Goal: Task Accomplishment & Management: Use online tool/utility

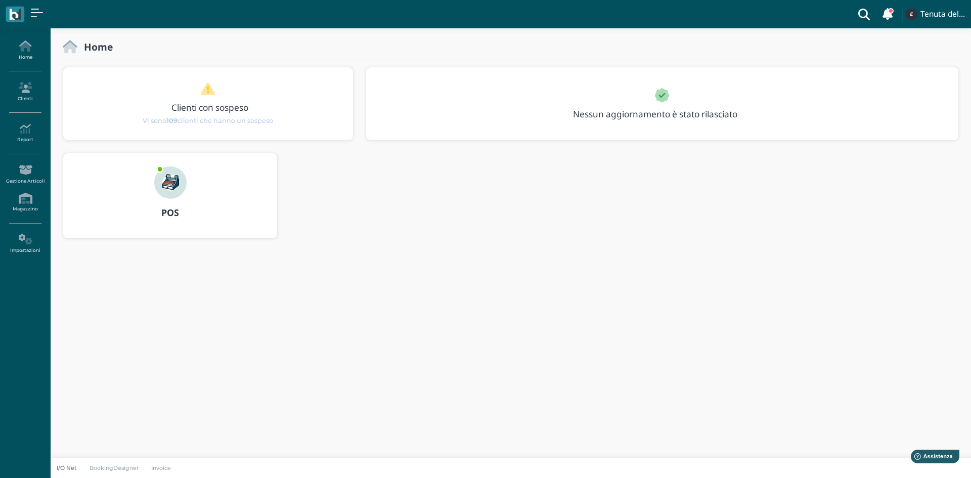
click at [174, 191] on img at bounding box center [170, 182] width 32 height 32
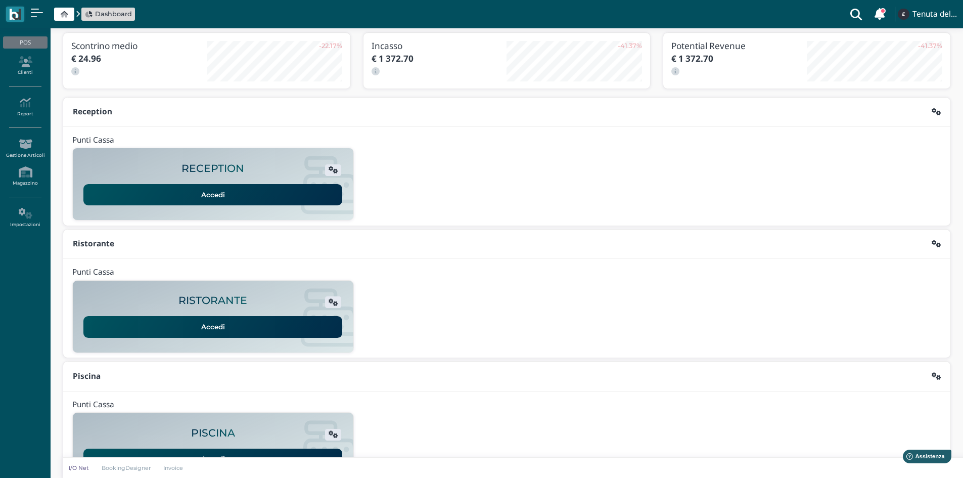
scroll to position [82, 0]
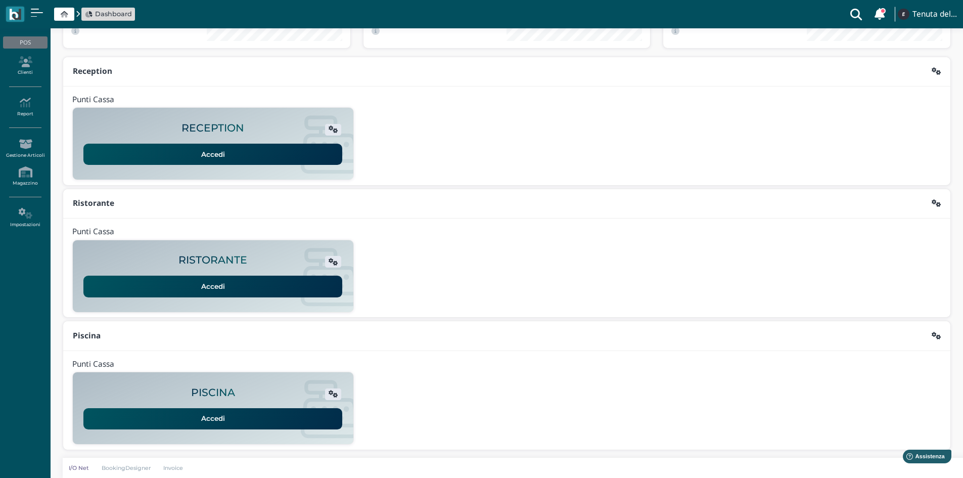
click at [226, 422] on link "Accedi" at bounding box center [212, 418] width 259 height 21
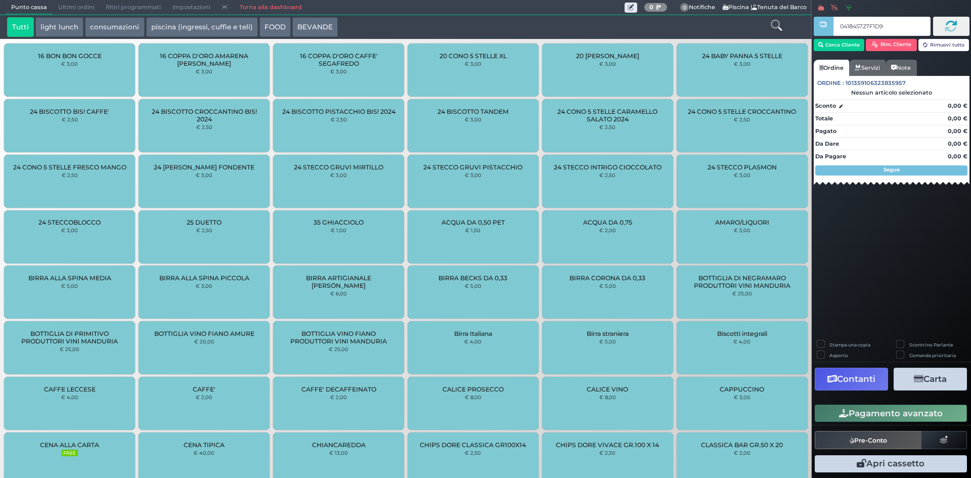
type input "041845727F1D91"
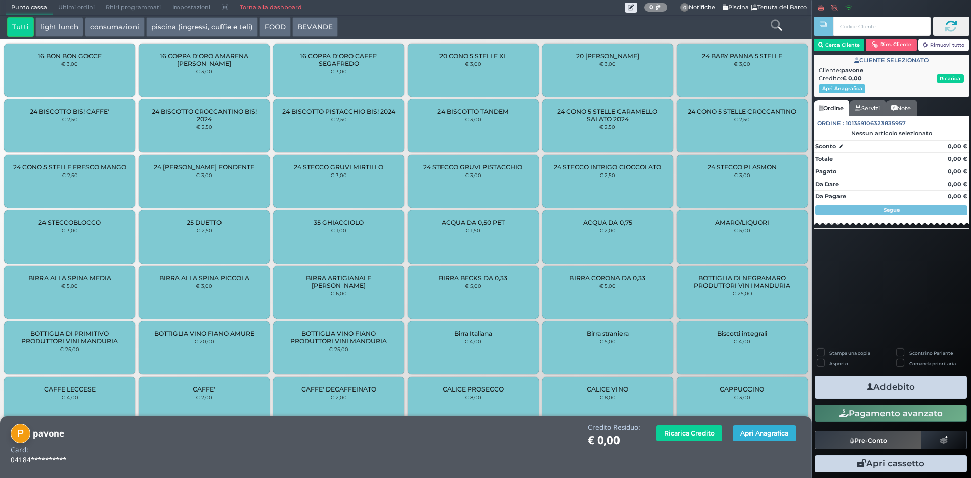
click at [736, 429] on button "Apri Anagrafica" at bounding box center [764, 433] width 63 height 16
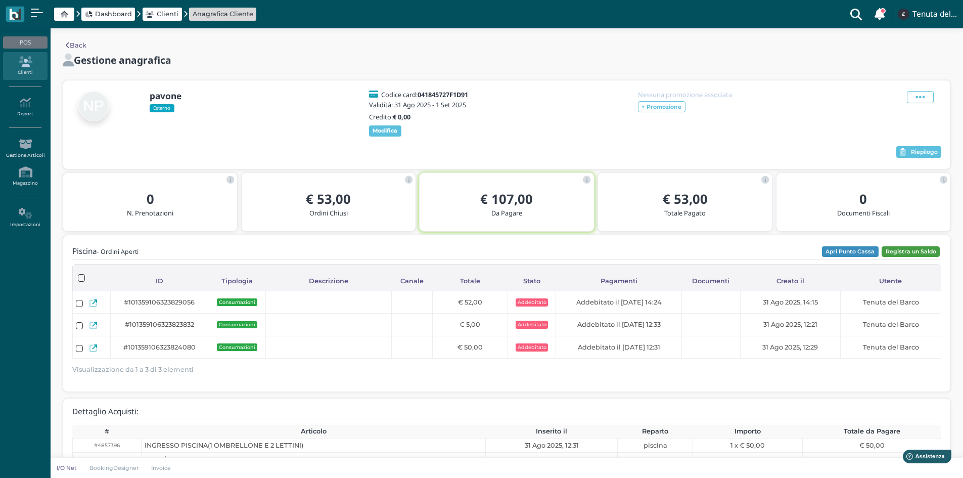
click at [901, 251] on button "Registra un Saldo" at bounding box center [911, 251] width 58 height 11
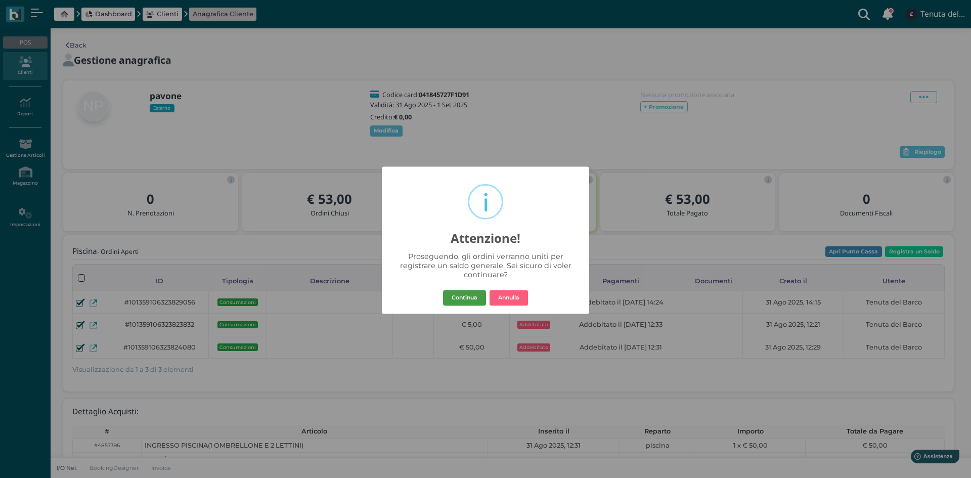
click at [464, 298] on button "Continua" at bounding box center [464, 298] width 43 height 16
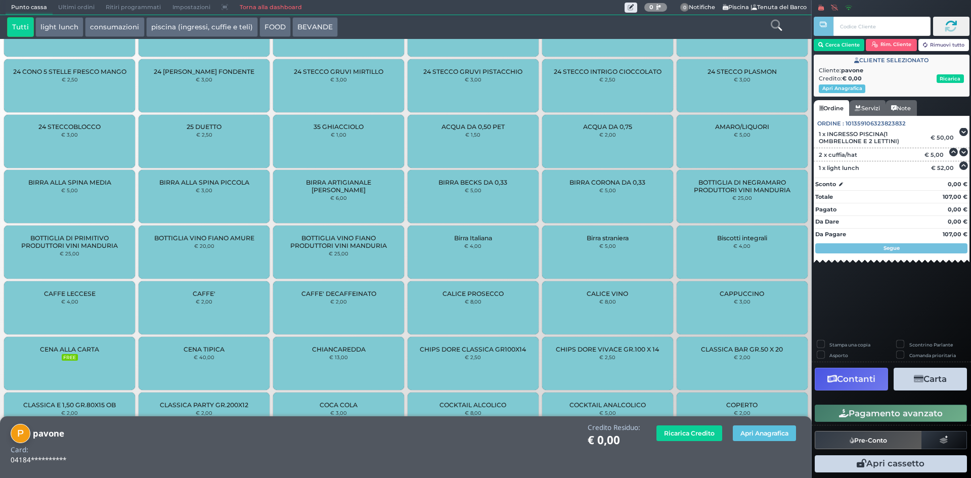
scroll to position [144, 0]
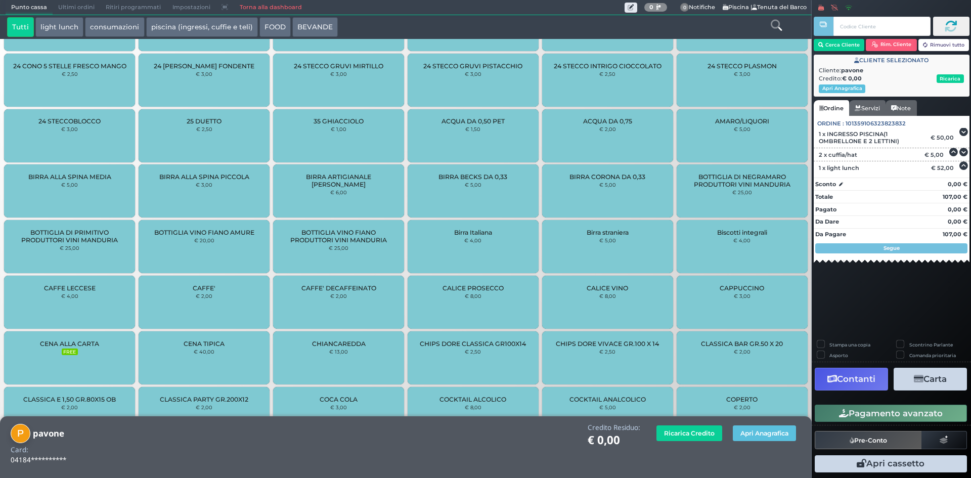
click at [936, 376] on button "Carta" at bounding box center [930, 379] width 73 height 23
